Goal: Task Accomplishment & Management: Use online tool/utility

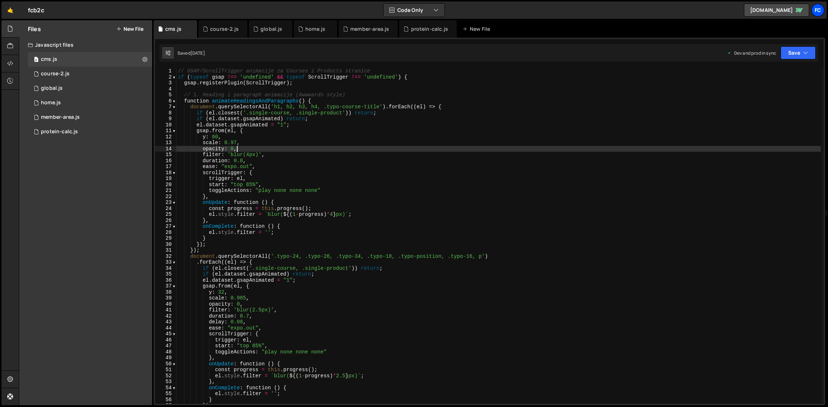
click at [816, 13] on div "fc" at bounding box center [818, 10] width 13 height 13
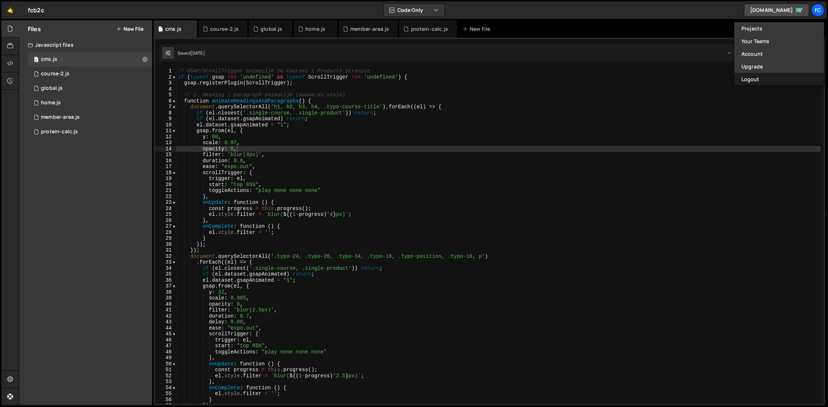
click at [767, 81] on button "Logout" at bounding box center [780, 79] width 90 height 13
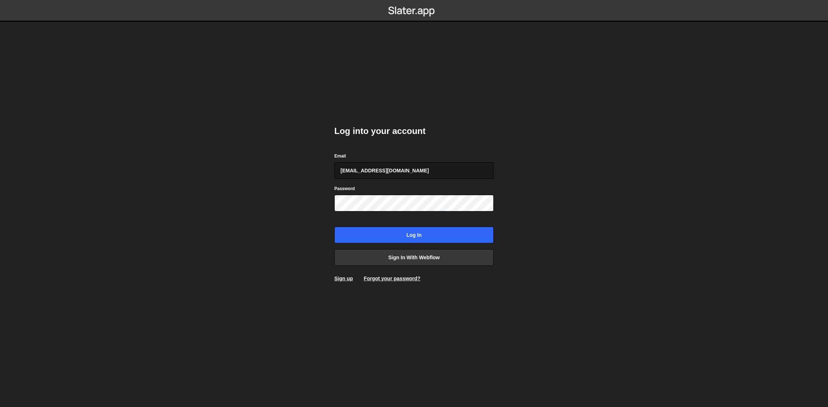
click at [440, 169] on input "goranv91+figurscout@gmail.com" at bounding box center [413, 170] width 159 height 17
type input "goranv91@gmail.com"
click at [419, 236] on input "Log in" at bounding box center [413, 235] width 159 height 17
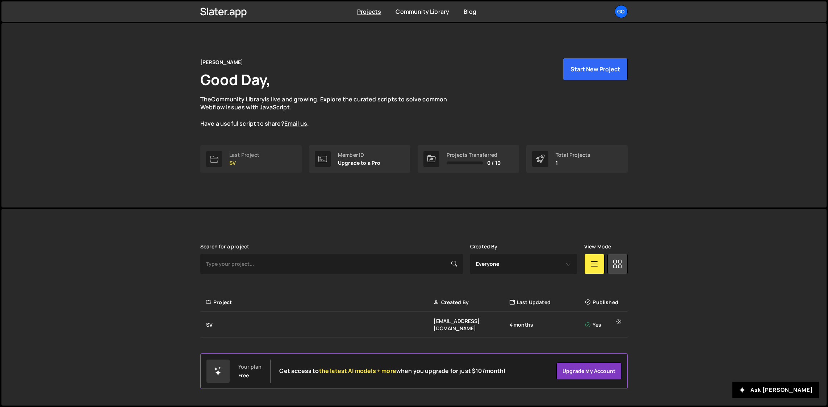
click at [232, 160] on p "SV" at bounding box center [244, 163] width 30 height 6
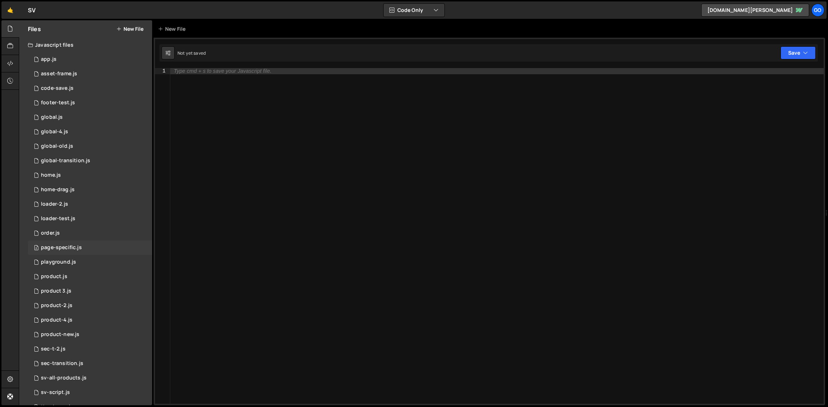
scroll to position [60, 0]
click at [81, 363] on div "1 typo-test.js 0" at bounding box center [90, 362] width 124 height 14
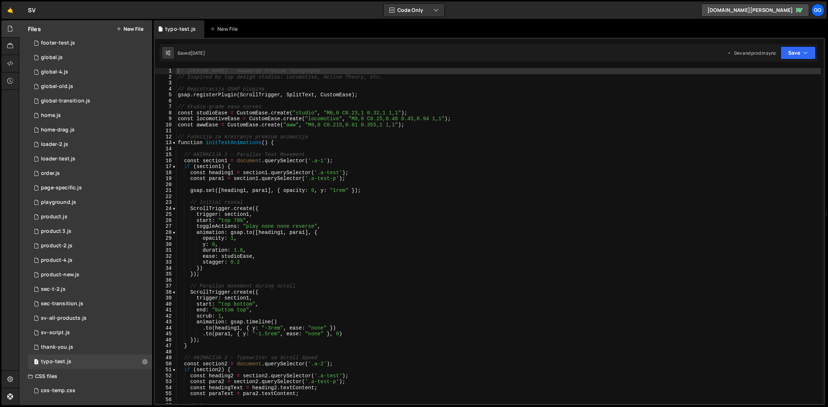
click at [300, 123] on div "// [PERSON_NAME] - Awwwards Premium Typography // Inspired by top design studio…" at bounding box center [498, 242] width 645 height 348
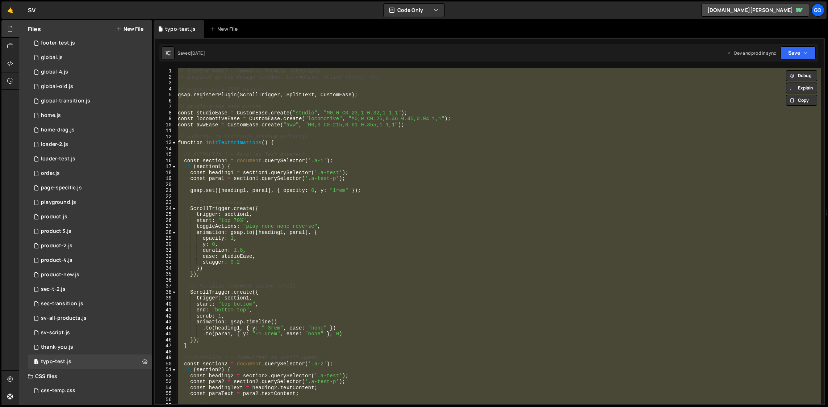
click at [483, 209] on div "// [PERSON_NAME] - Awwwards Premium Typography // Inspired by top design studio…" at bounding box center [498, 236] width 645 height 336
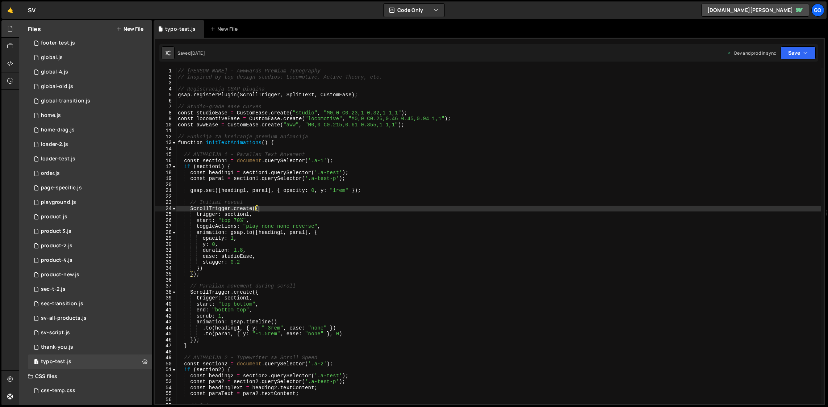
type textarea "// ScrollTrigger se automatski ažurira kod promene veličine ekrana"
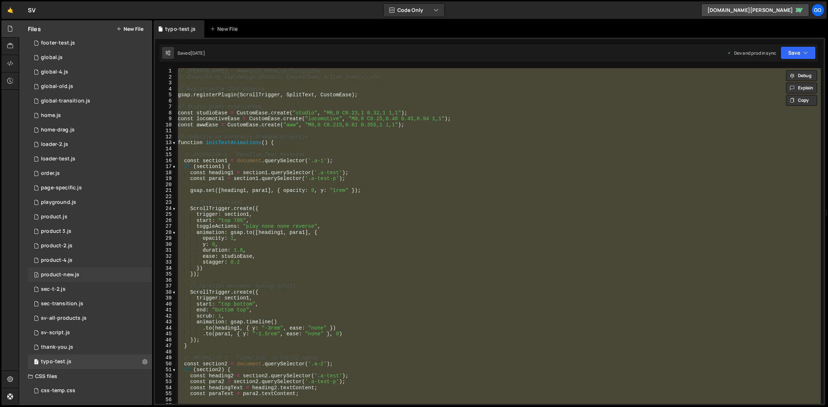
click at [77, 274] on div "product-new.js" at bounding box center [60, 275] width 38 height 7
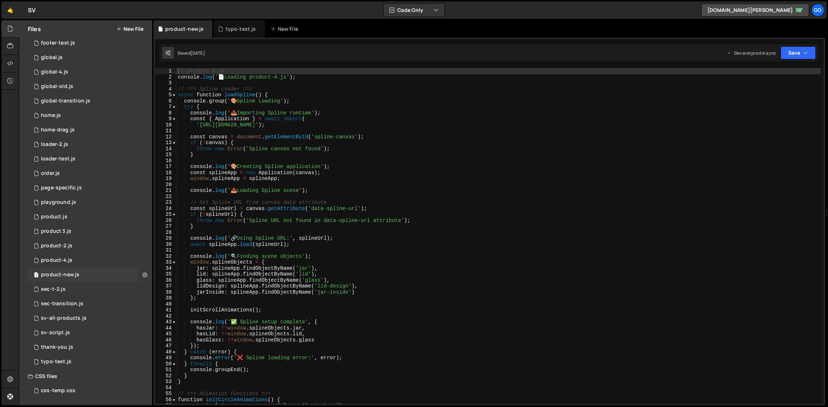
click at [142, 276] on icon at bounding box center [144, 274] width 5 height 7
type input "product-new"
radio input "true"
checkbox input "true"
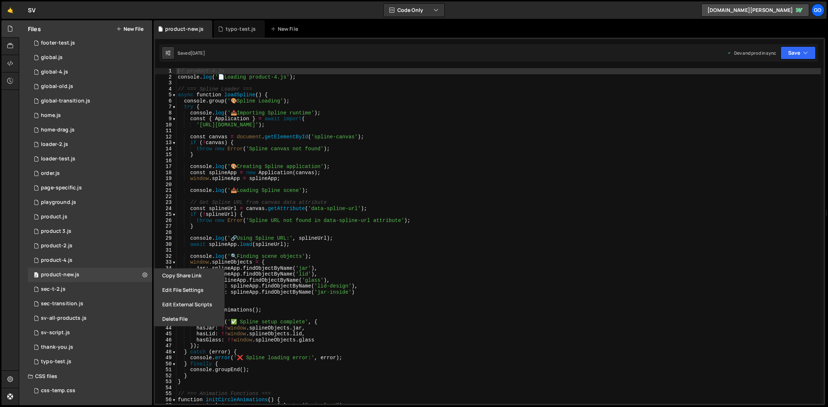
click at [198, 291] on button "Edit File Settings" at bounding box center [189, 290] width 71 height 14
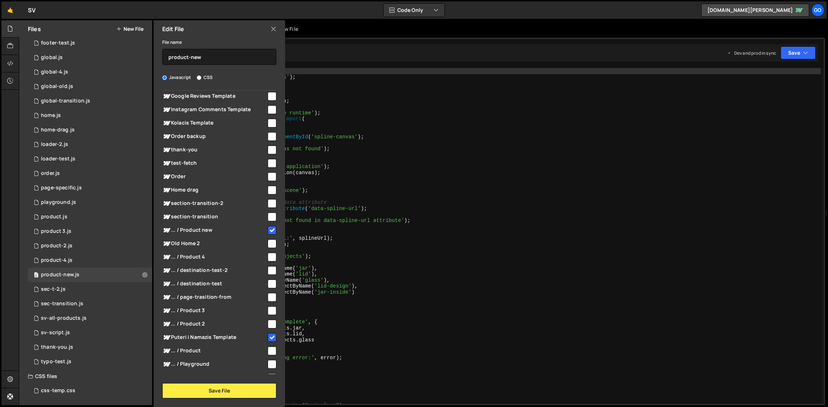
scroll to position [196, 0]
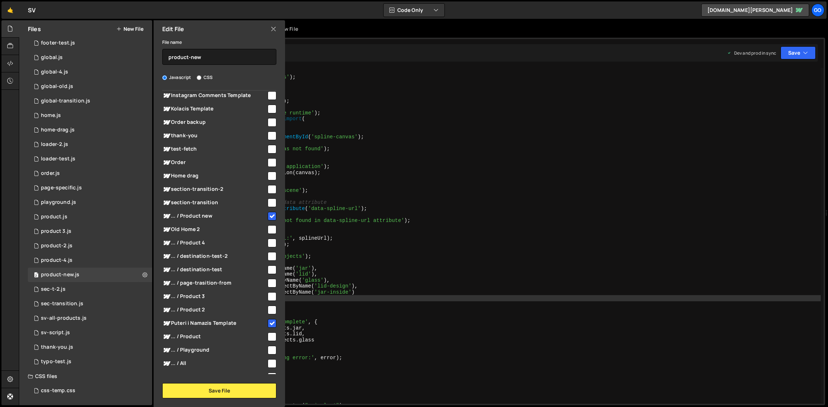
click at [426, 298] on div "// product-4.js console . log ( ' 📄 Loading product-4.js' ) ; // === Spline Loa…" at bounding box center [498, 242] width 645 height 348
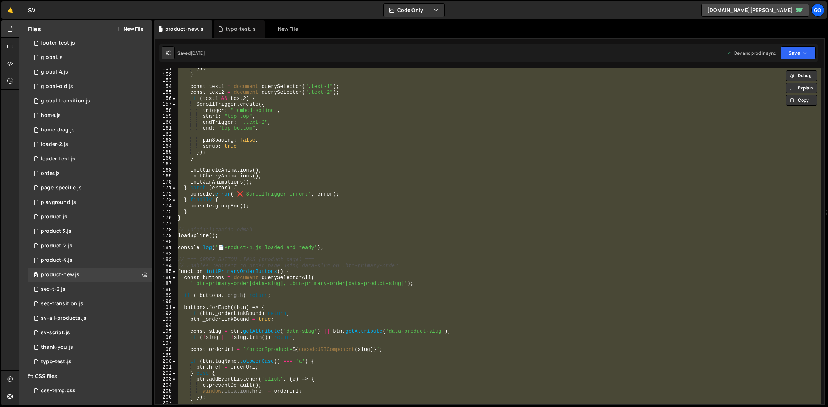
scroll to position [1111, 0]
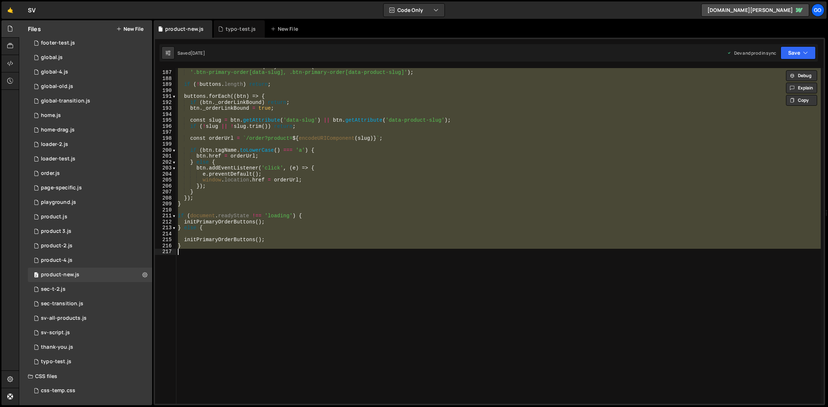
click at [335, 165] on div "const buttons = document . querySelectorAll ( '.btn-primary-order[data-slug], .…" at bounding box center [498, 236] width 645 height 336
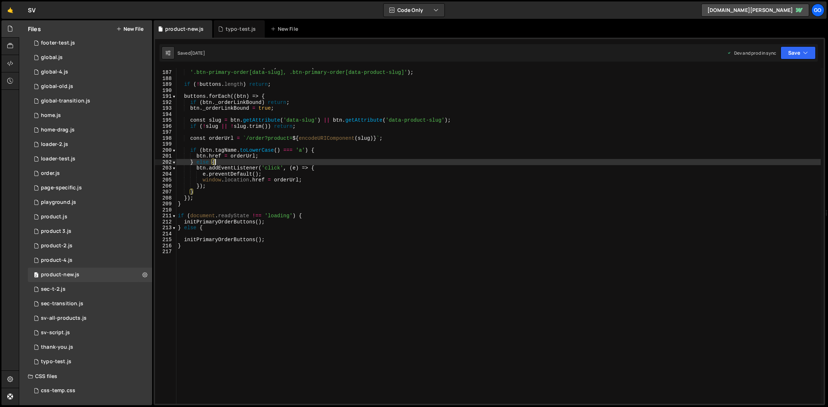
type textarea "}"
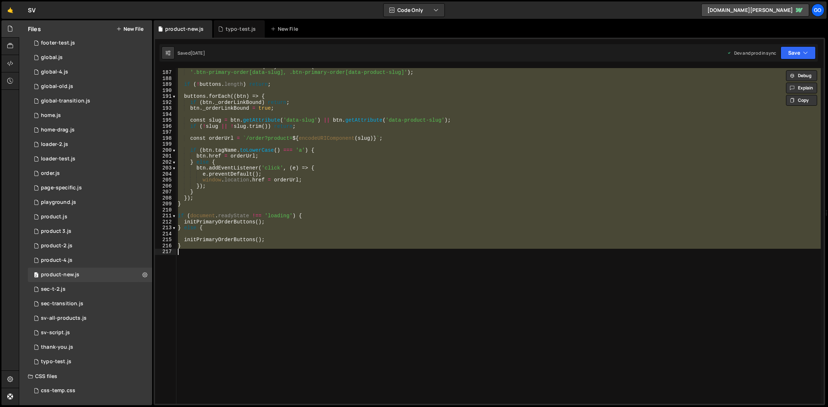
paste textarea
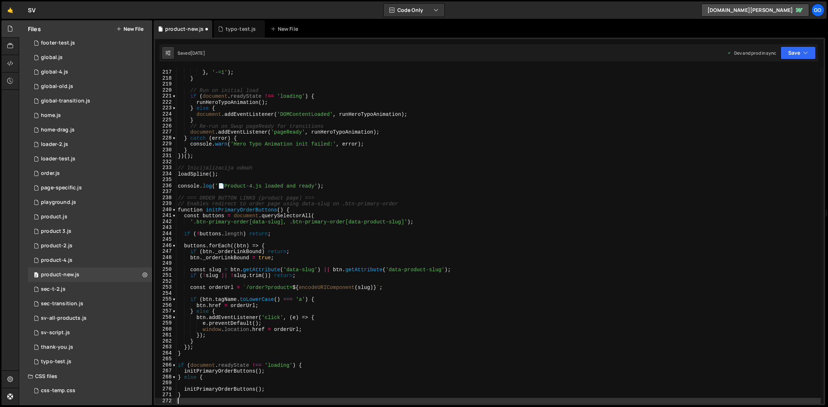
scroll to position [1290, 0]
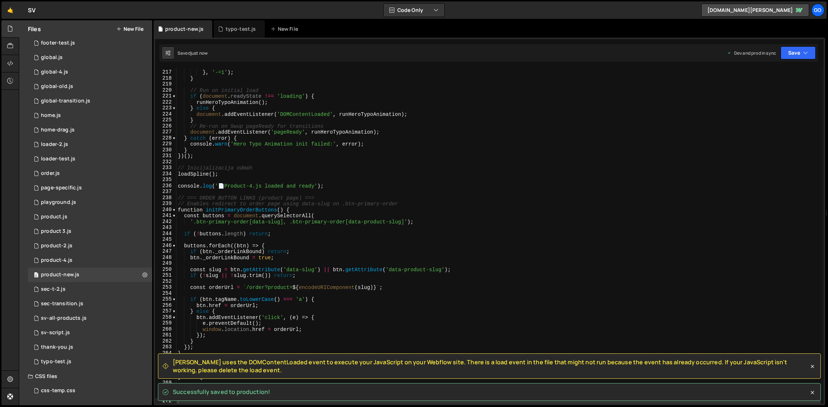
drag, startPoint x: 248, startPoint y: 393, endPoint x: 174, endPoint y: 361, distance: 80.0
click at [177, 362] on span "[PERSON_NAME] uses the DOMContentLoaded event to execute your JavaScript on you…" at bounding box center [491, 366] width 636 height 16
drag, startPoint x: 173, startPoint y: 361, endPoint x: 243, endPoint y: 369, distance: 70.8
click at [243, 369] on span "[PERSON_NAME] uses the DOMContentLoaded event to execute your JavaScript on you…" at bounding box center [491, 366] width 636 height 16
copy span "[PERSON_NAME] uses the DOMContentLoaded event to execute your JavaScript on you…"
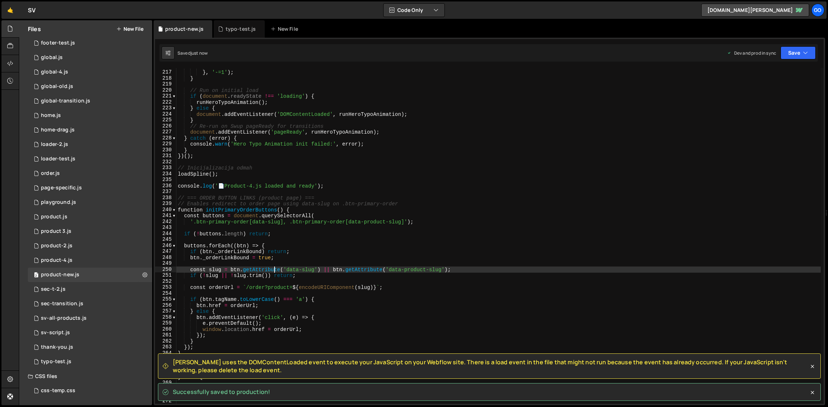
click at [275, 269] on div "ease : heroEase } , '-=1' ) ; } // Run on initial load if ( document . readySta…" at bounding box center [498, 237] width 645 height 348
type textarea "}"
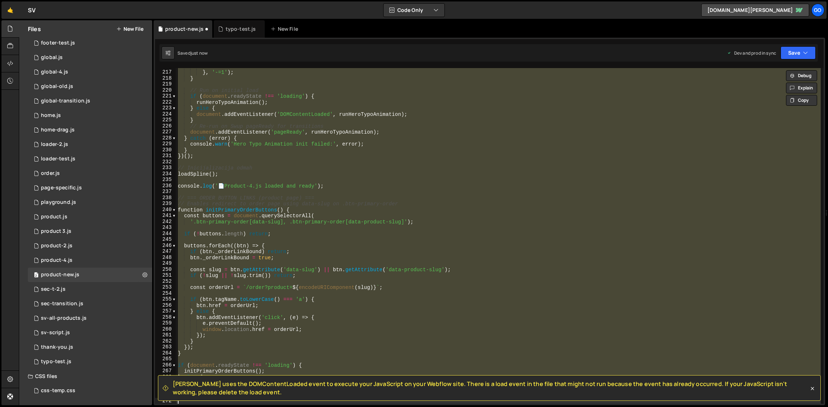
scroll to position [1127, 0]
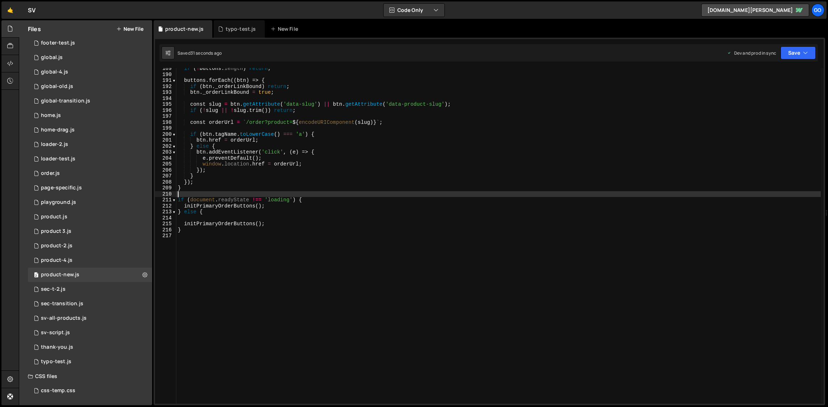
click at [335, 196] on div "if ( ! buttons . length ) return ; buttons . forEach (( btn ) => { if ( btn . _…" at bounding box center [498, 240] width 645 height 348
type textarea "}"
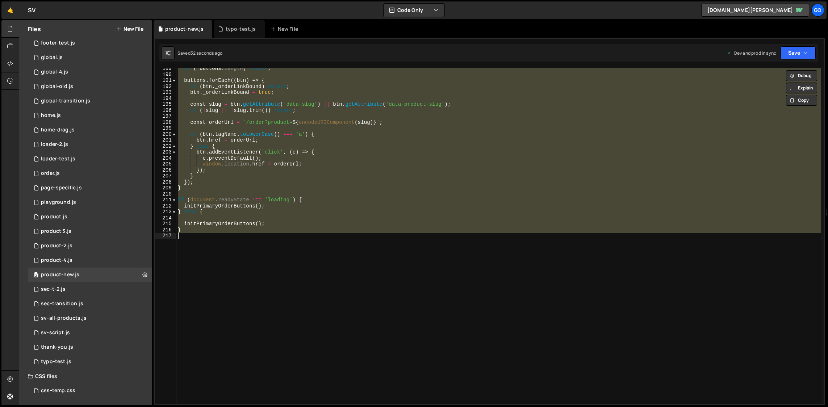
paste textarea
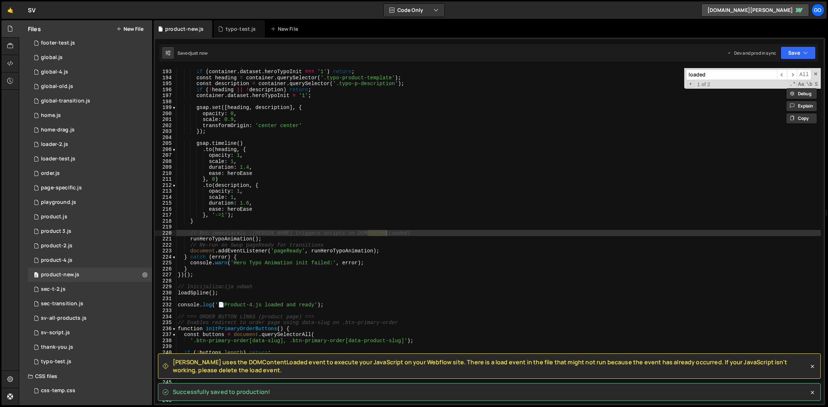
scroll to position [1147, 0]
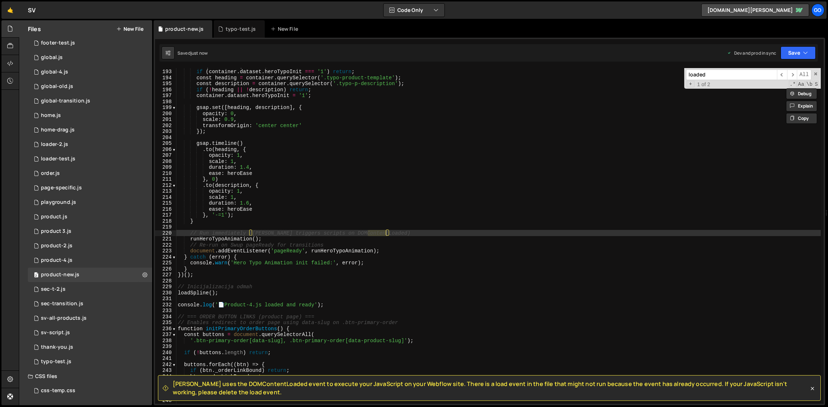
type input "loaded"
type textarea "// Run immediately ([PERSON_NAME] triggers scripts on DOMContentLoaded)"
click at [345, 233] on div "if ( ! container ) return ; if ( container . dataset . heroTypoInit === '1' ) r…" at bounding box center [498, 237] width 645 height 348
drag, startPoint x: 336, startPoint y: 232, endPoint x: 395, endPoint y: 232, distance: 58.7
click at [395, 232] on div "if ( ! container ) return ; if ( container . dataset . heroTypoInit === '1' ) r…" at bounding box center [498, 237] width 645 height 348
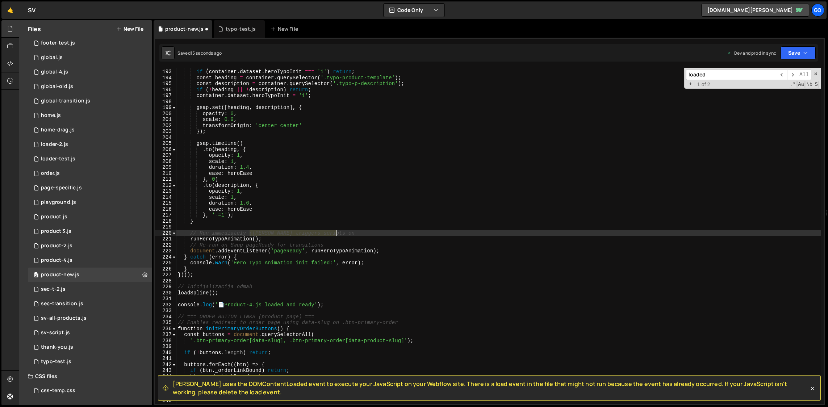
drag, startPoint x: 249, startPoint y: 233, endPoint x: 348, endPoint y: 232, distance: 98.9
click at [348, 232] on div "if ( ! container ) return ; if ( container . dataset . heroTypoInit === '1' ) r…" at bounding box center [498, 237] width 645 height 348
type textarea "// Run immediately"
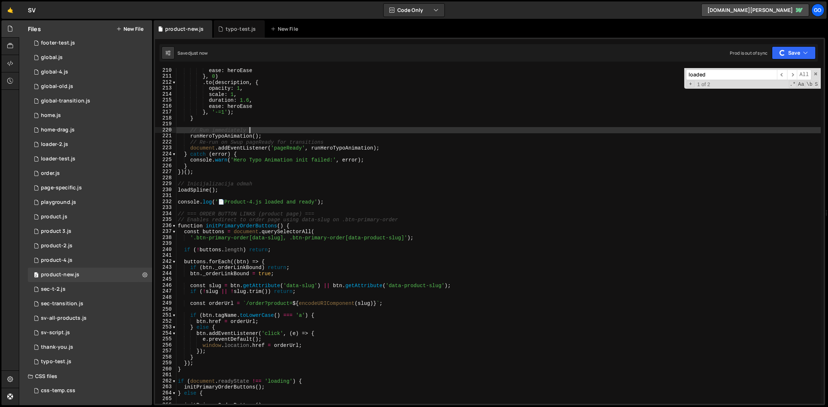
scroll to position [1289, 0]
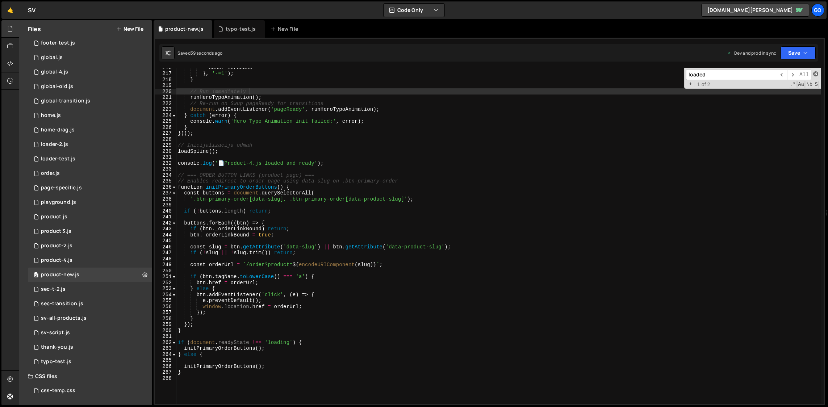
click at [815, 73] on span at bounding box center [816, 73] width 5 height 5
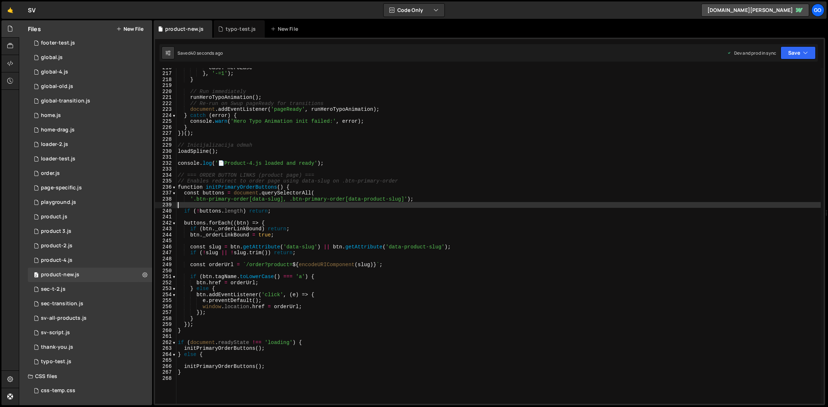
click at [503, 208] on div "ease : heroEase } , '-=1' ) ; } // Run immediately runHeroTypoAnimation ( ) ; /…" at bounding box center [498, 239] width 645 height 348
click at [312, 202] on div "ease : heroEase } , '-=1' ) ; } // Run immediately runHeroTypoAnimation ( ) ; /…" at bounding box center [498, 239] width 645 height 348
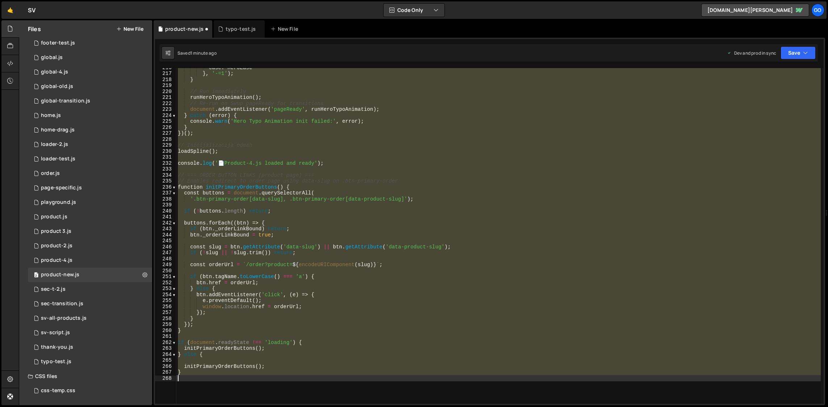
click at [304, 230] on div "ease : heroEase } , '-=1' ) ; } // Run immediately runHeroTypoAnimation ( ) ; /…" at bounding box center [498, 236] width 645 height 336
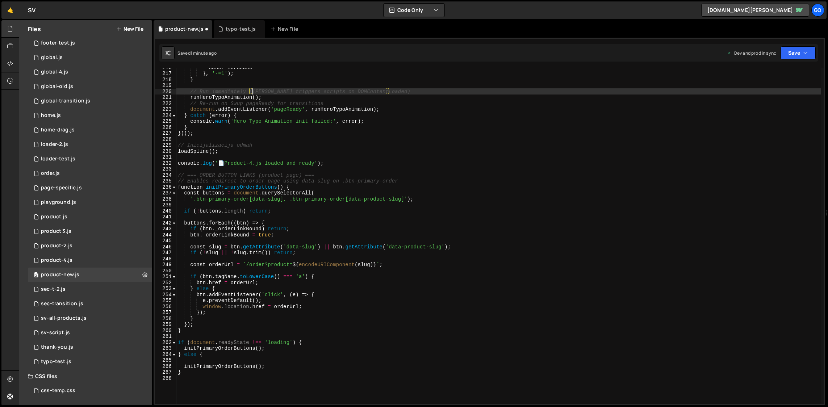
type textarea "}"
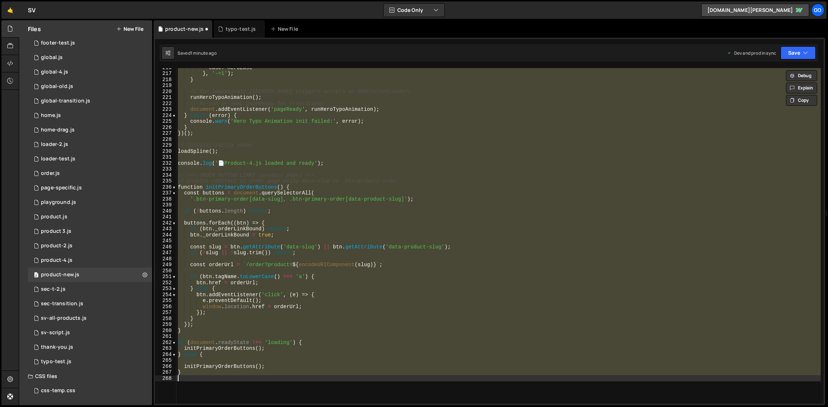
scroll to position [1127, 0]
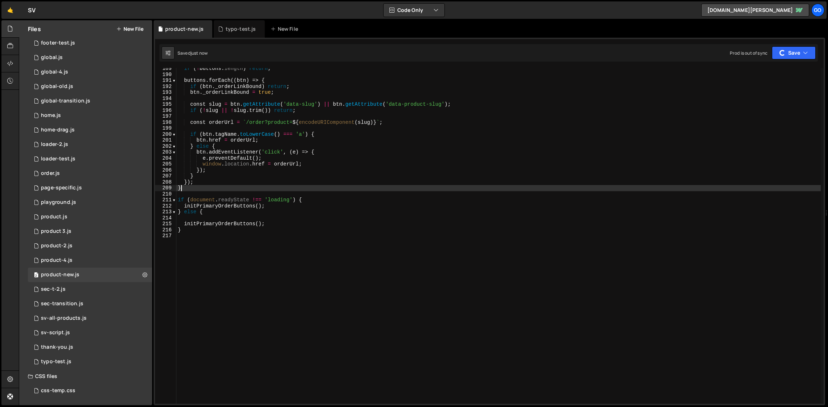
click at [302, 187] on div "if ( ! buttons . length ) return ; buttons . forEach (( btn ) => { if ( btn . _…" at bounding box center [498, 240] width 645 height 348
type textarea "}"
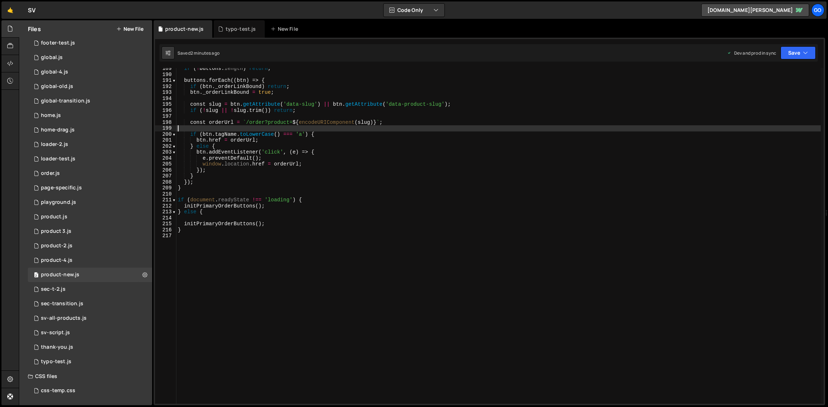
click at [277, 130] on div "if ( ! buttons . length ) return ; buttons . forEach (( btn ) => { if ( btn . _…" at bounding box center [498, 240] width 645 height 348
type textarea "}"
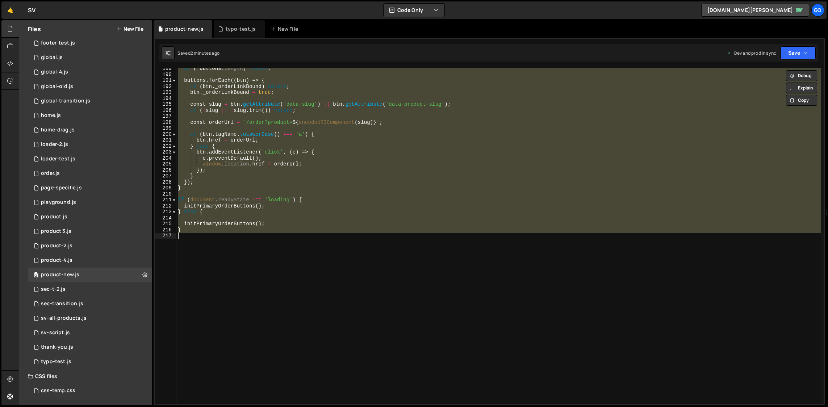
paste textarea
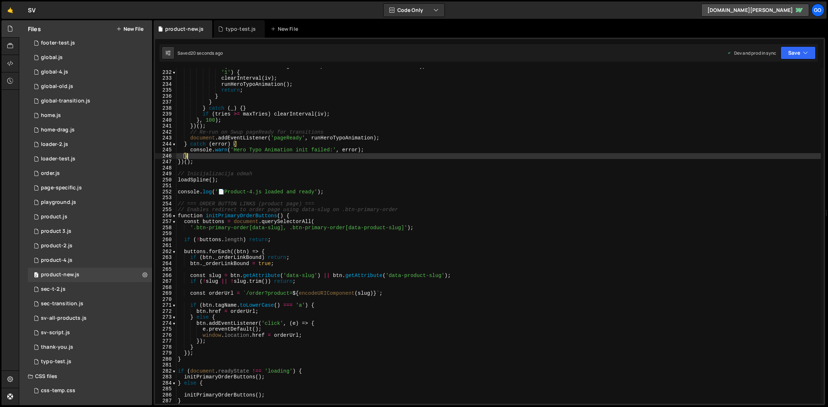
click at [207, 158] on div "if ( container && heading && description && container . dataset . heroTypoInit …" at bounding box center [498, 237] width 645 height 348
type textarea "}"
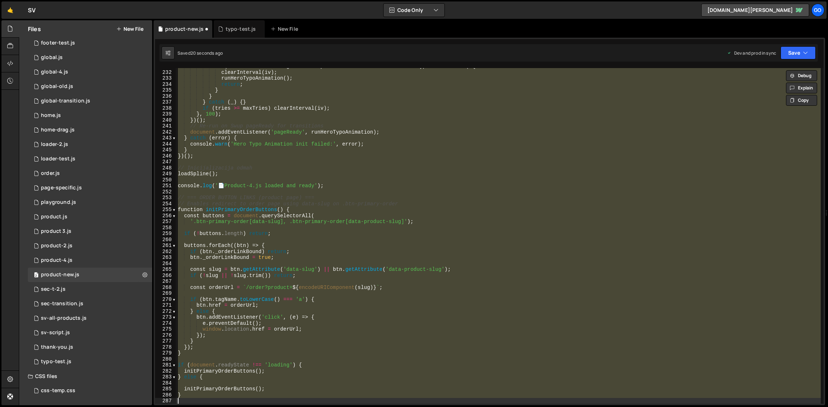
scroll to position [1123, 0]
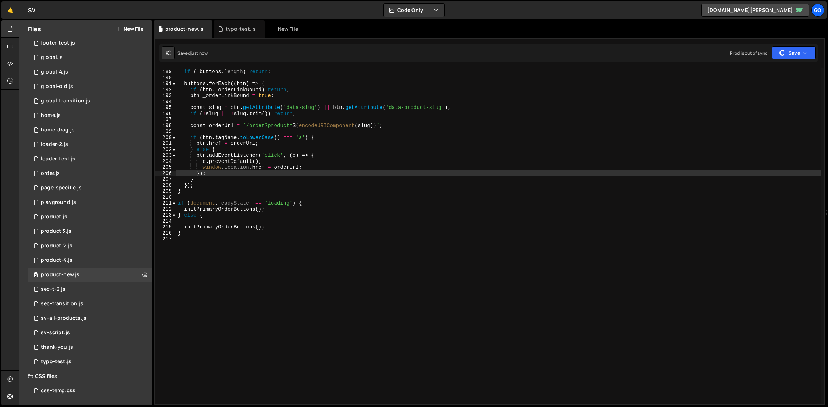
click at [272, 174] on div "if ( ! buttons . length ) return ; buttons . forEach (( btn ) => { if ( btn . _…" at bounding box center [498, 237] width 645 height 348
type textarea "}"
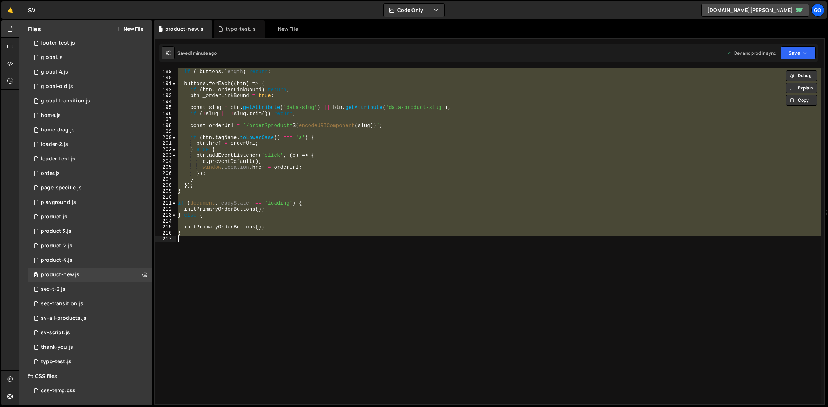
click at [245, 134] on div "if ( ! buttons . length ) return ; buttons . forEach (( btn ) => { if ( btn . _…" at bounding box center [498, 236] width 645 height 336
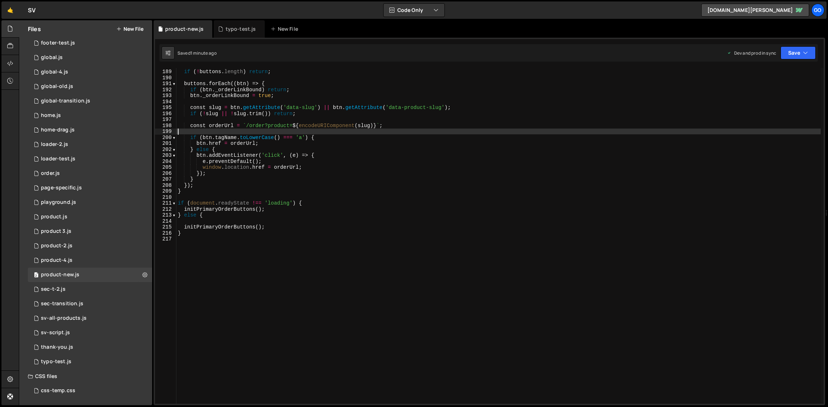
type textarea "}"
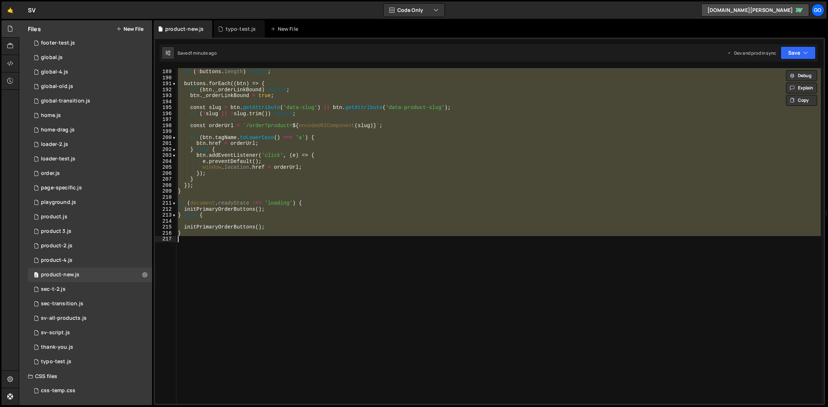
paste textarea
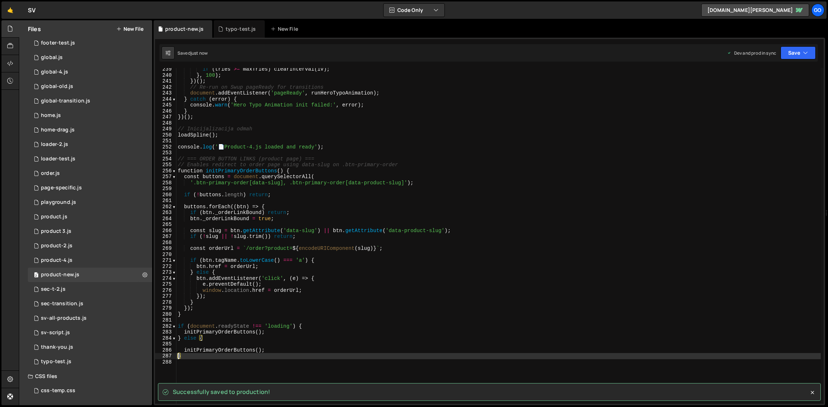
scroll to position [1551, 0]
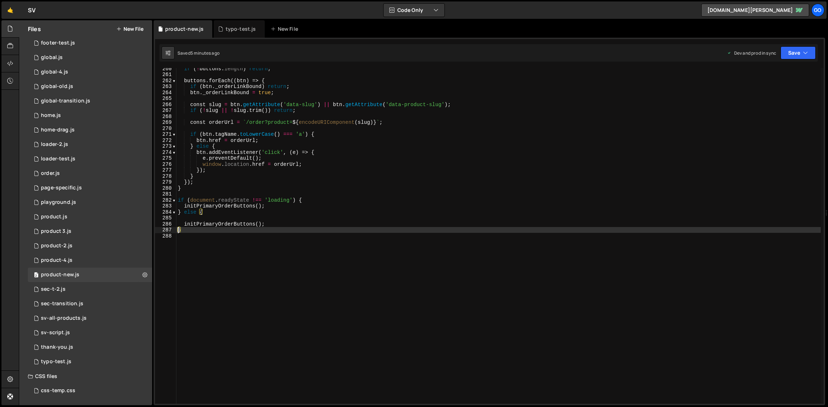
click at [278, 170] on div "if ( ! buttons . length ) return ; buttons . forEach (( btn ) => { if ( btn . _…" at bounding box center [498, 240] width 645 height 348
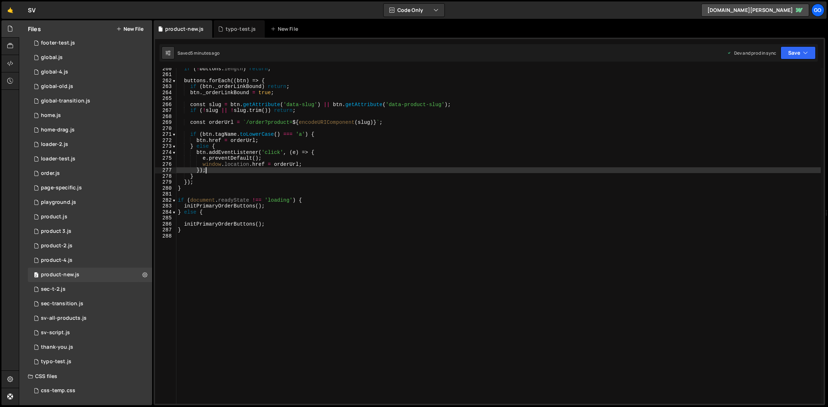
type textarea "}"
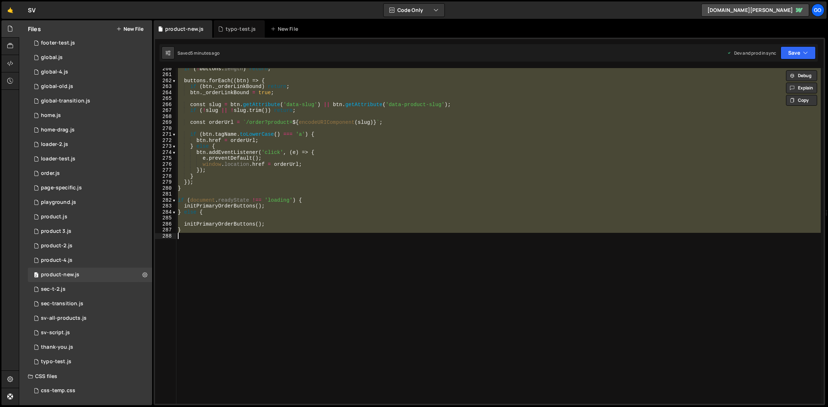
paste textarea
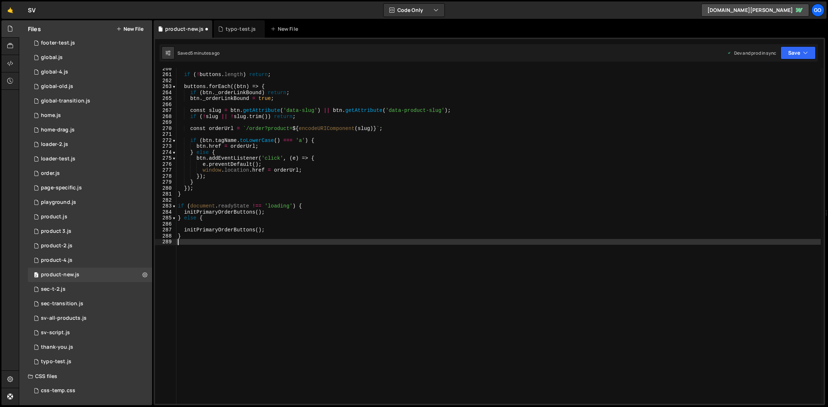
type textarea "}"
